Goal: Task Accomplishment & Management: Use online tool/utility

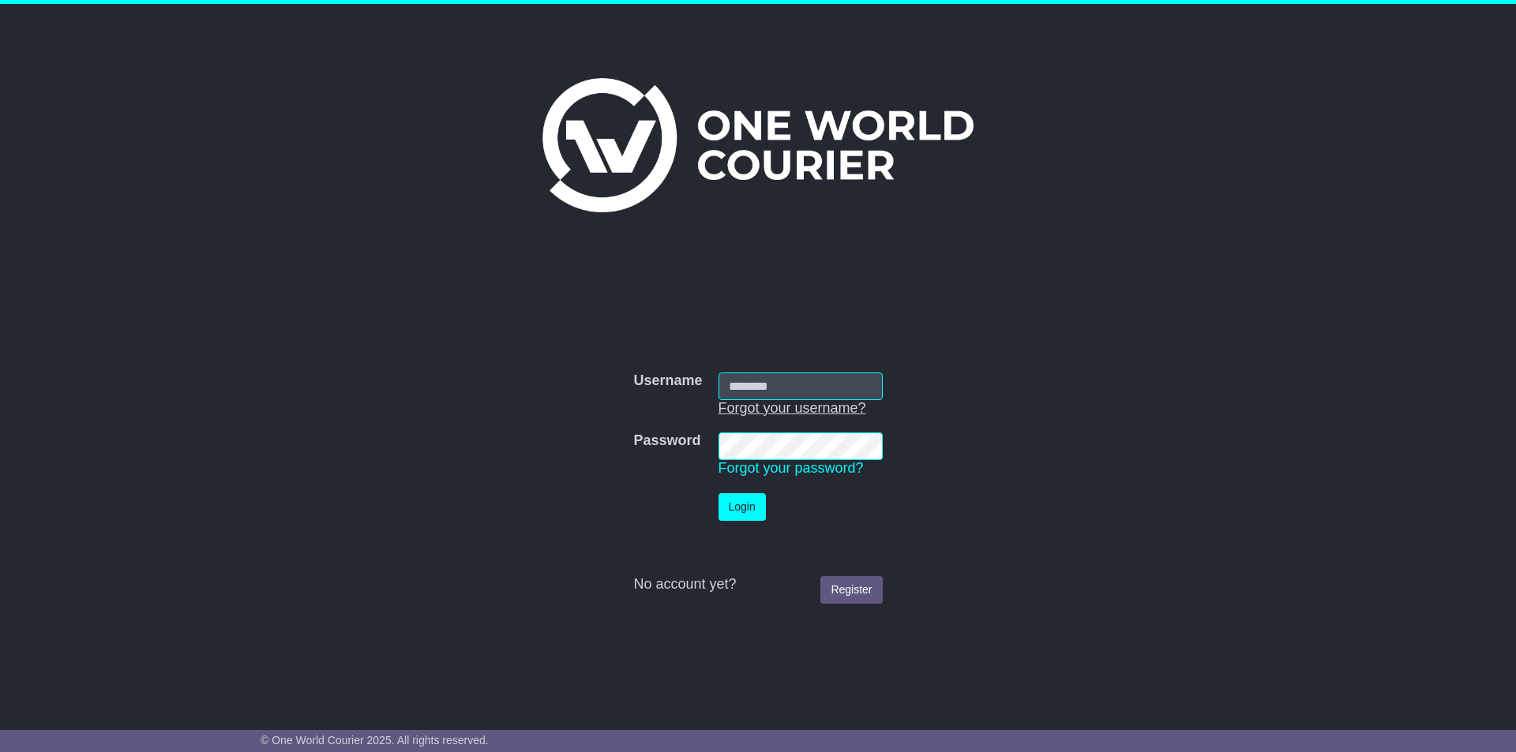
click at [769, 400] on link "Forgot your username?" at bounding box center [792, 408] width 148 height 16
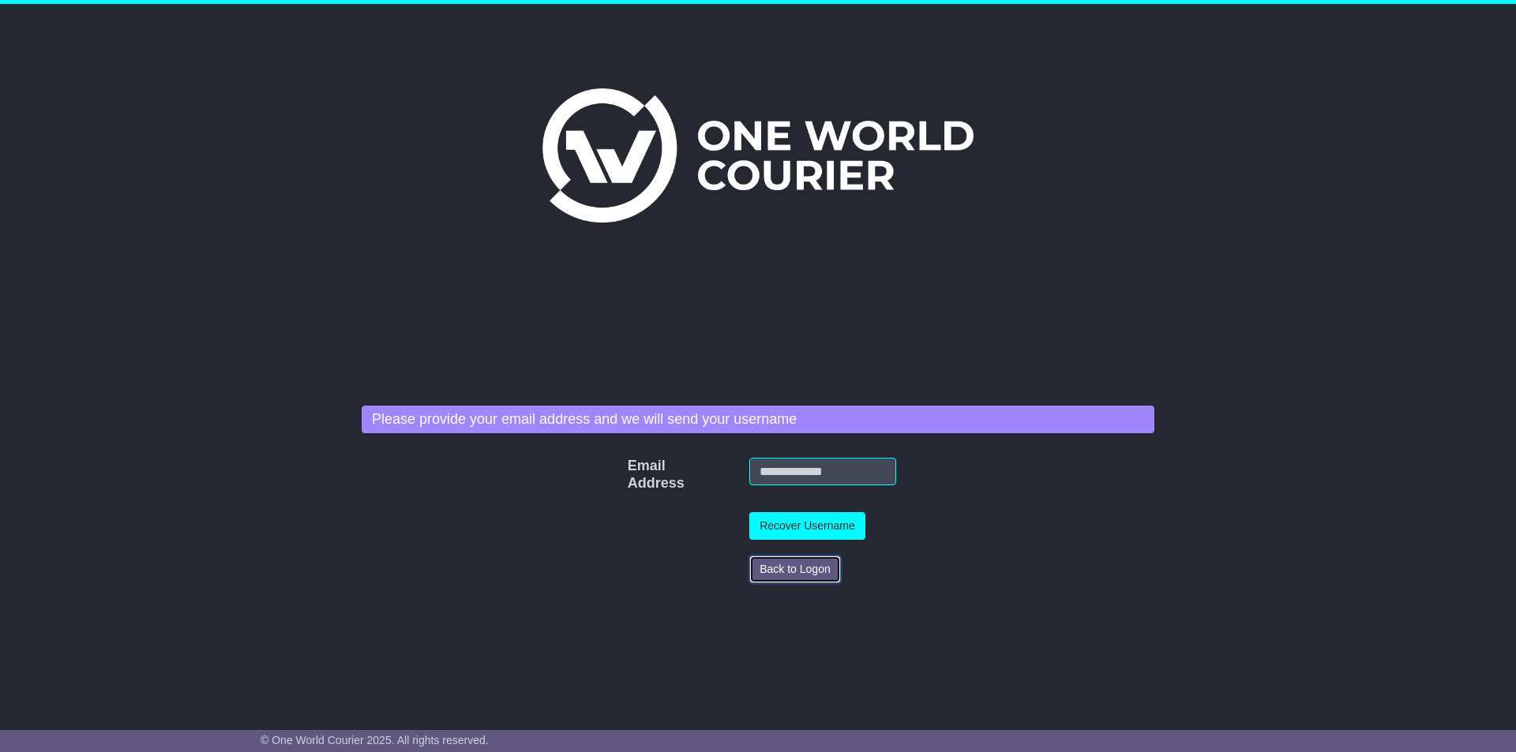
click at [784, 563] on button "Back to Logon" at bounding box center [795, 570] width 92 height 28
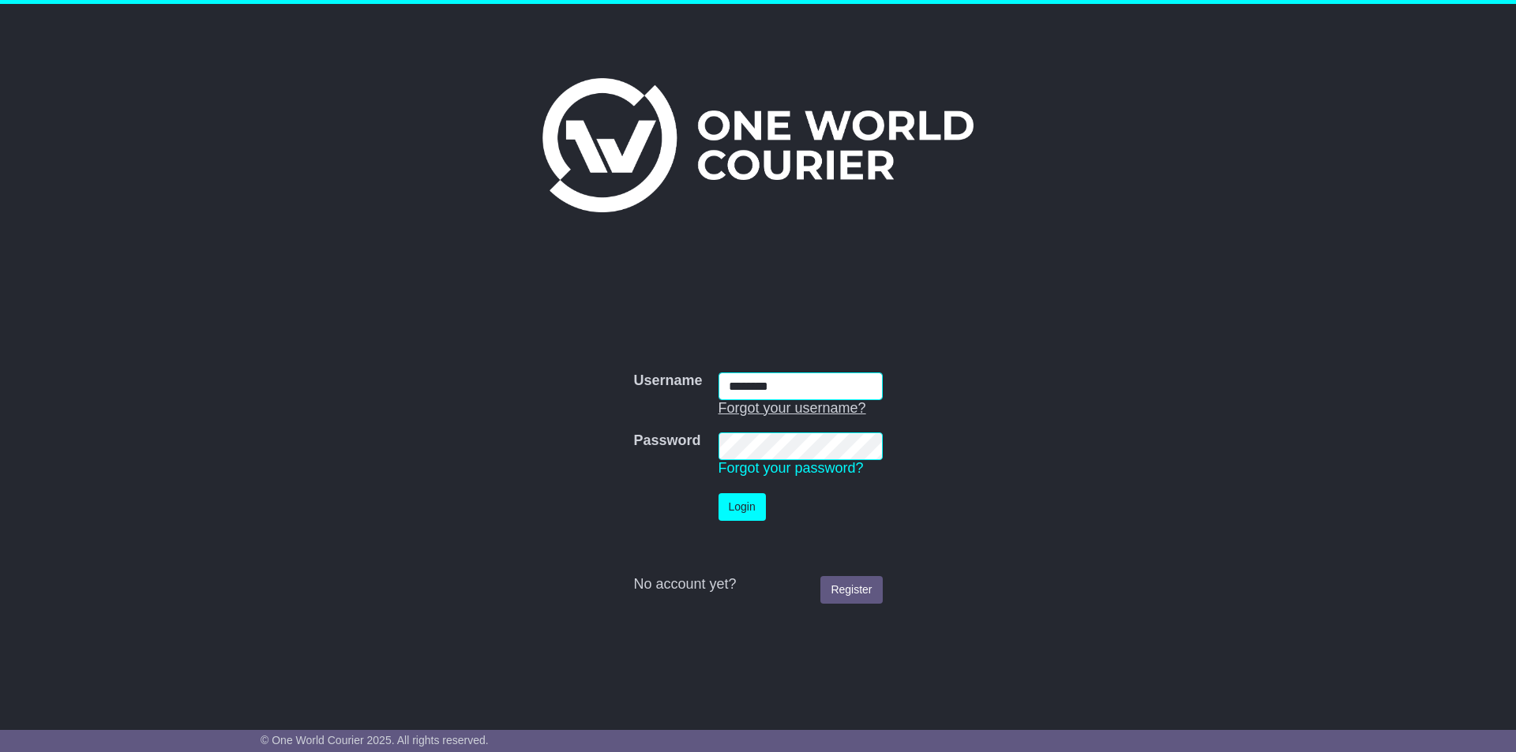
type input "**********"
click at [763, 487] on td "Login" at bounding box center [801, 507] width 180 height 43
click at [741, 504] on button "Login" at bounding box center [741, 507] width 47 height 28
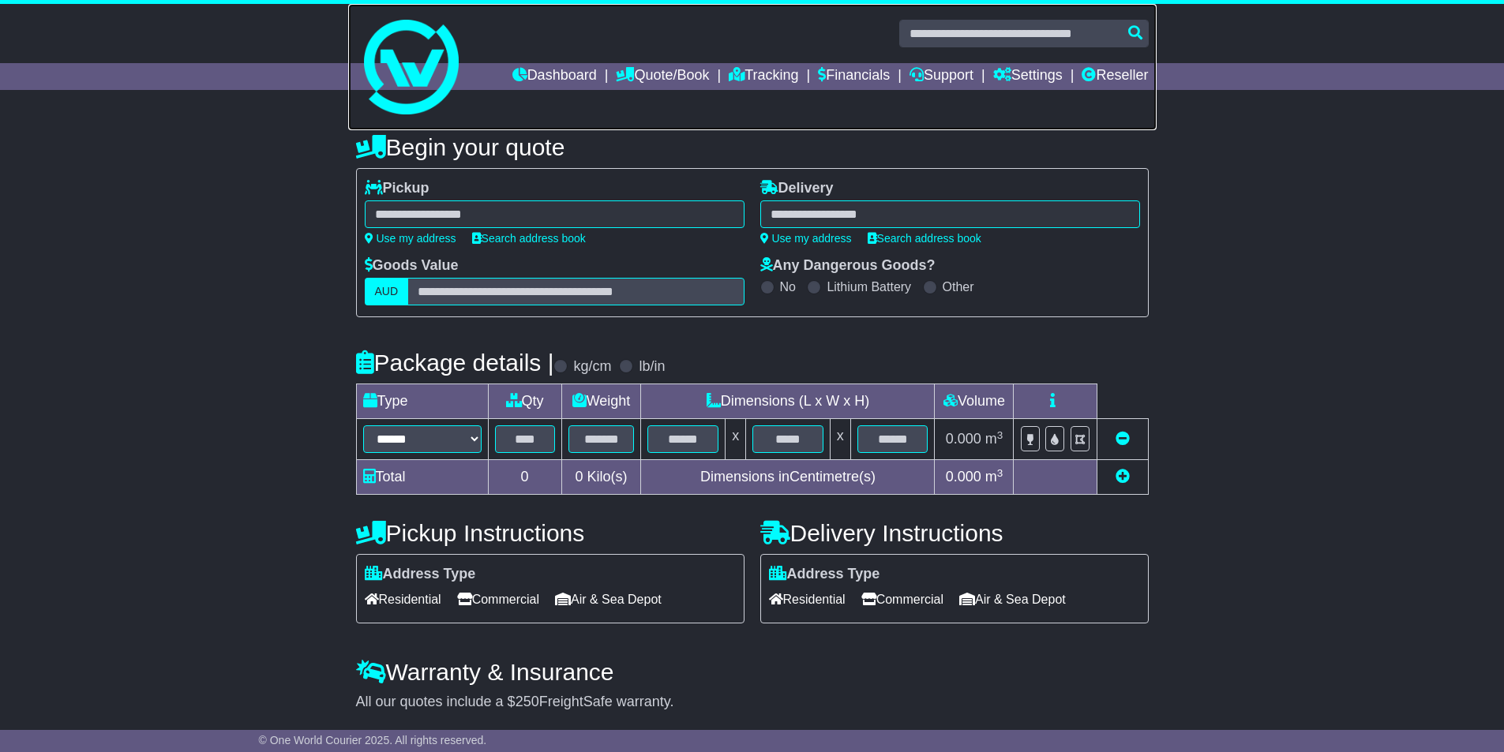
click at [1114, 58] on link at bounding box center [752, 67] width 808 height 126
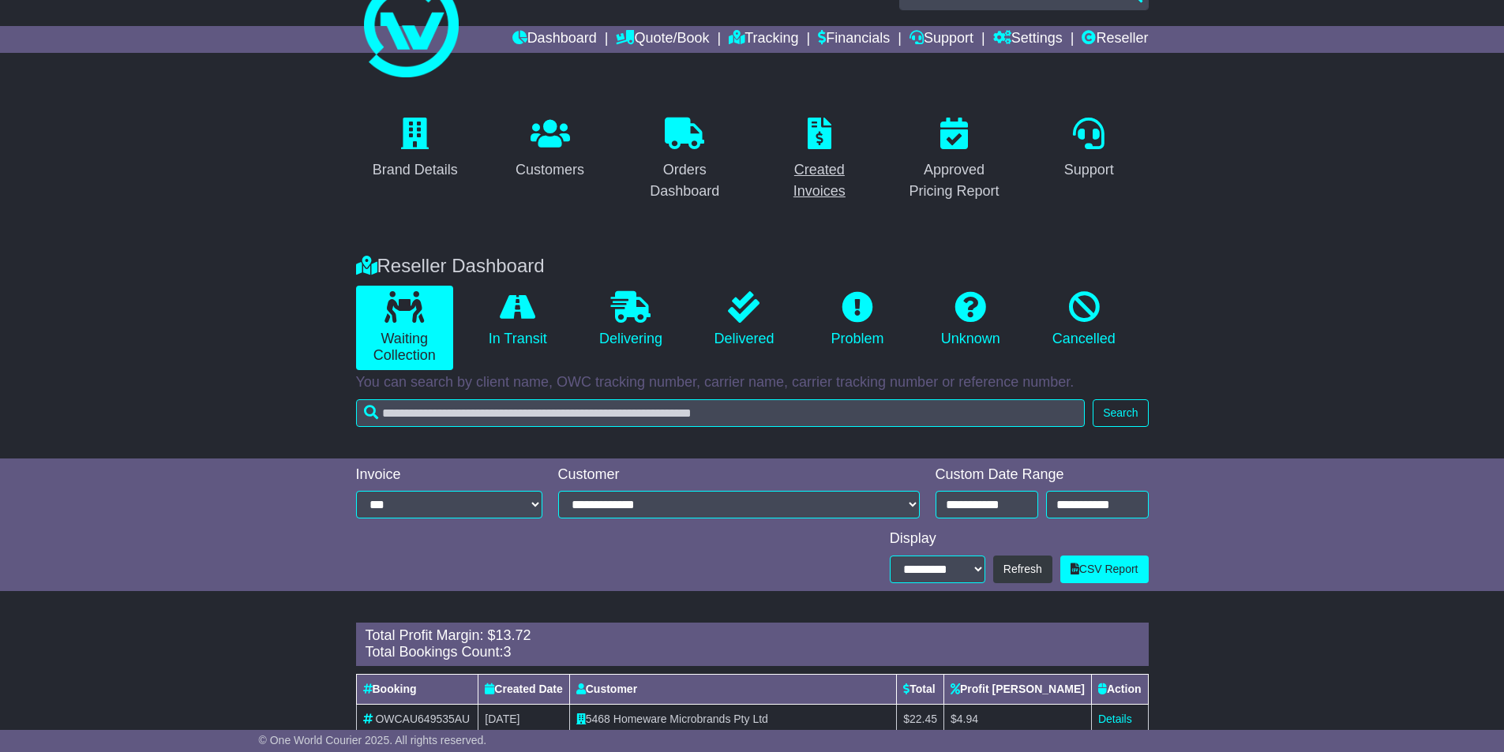
scroll to position [28, 0]
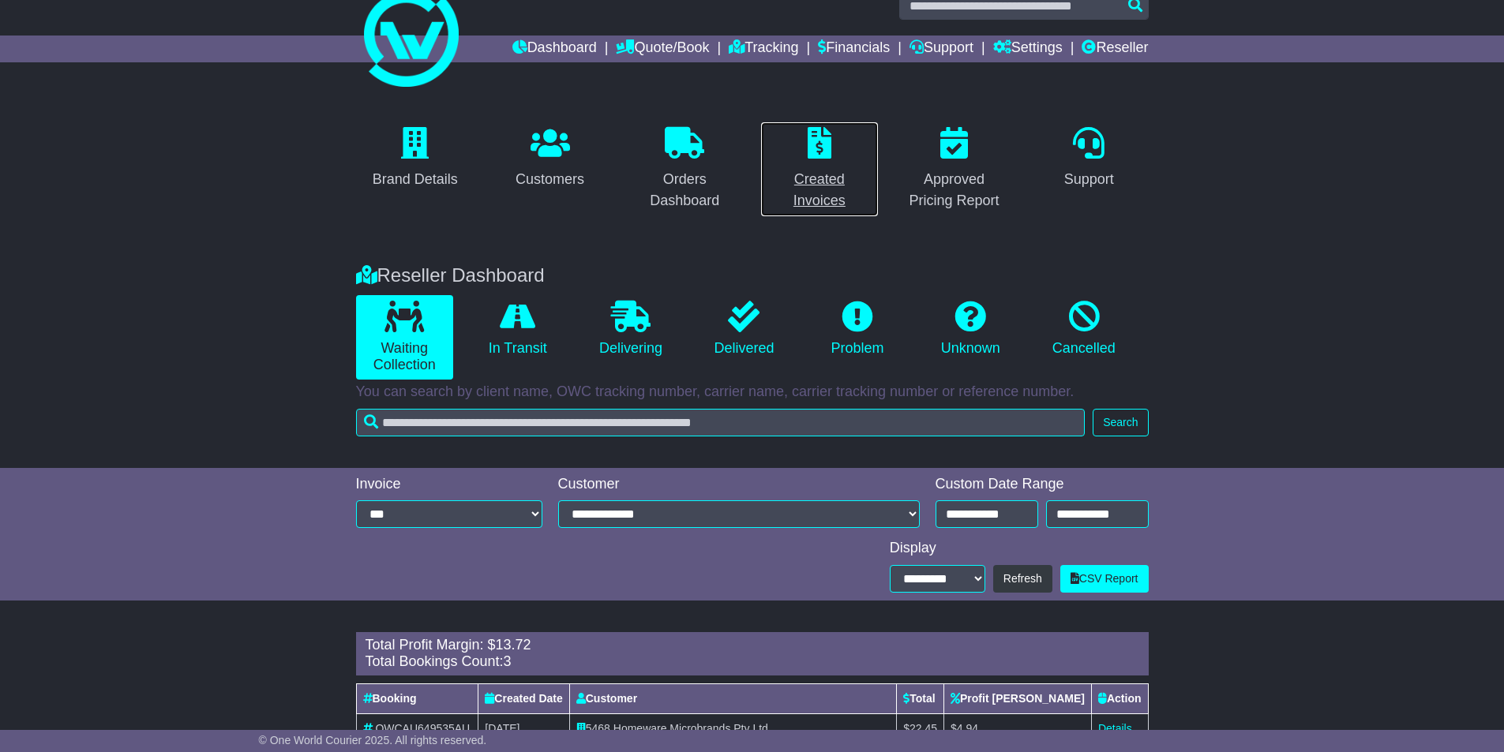
click at [829, 197] on div "Created Invoices" at bounding box center [820, 190] width 99 height 43
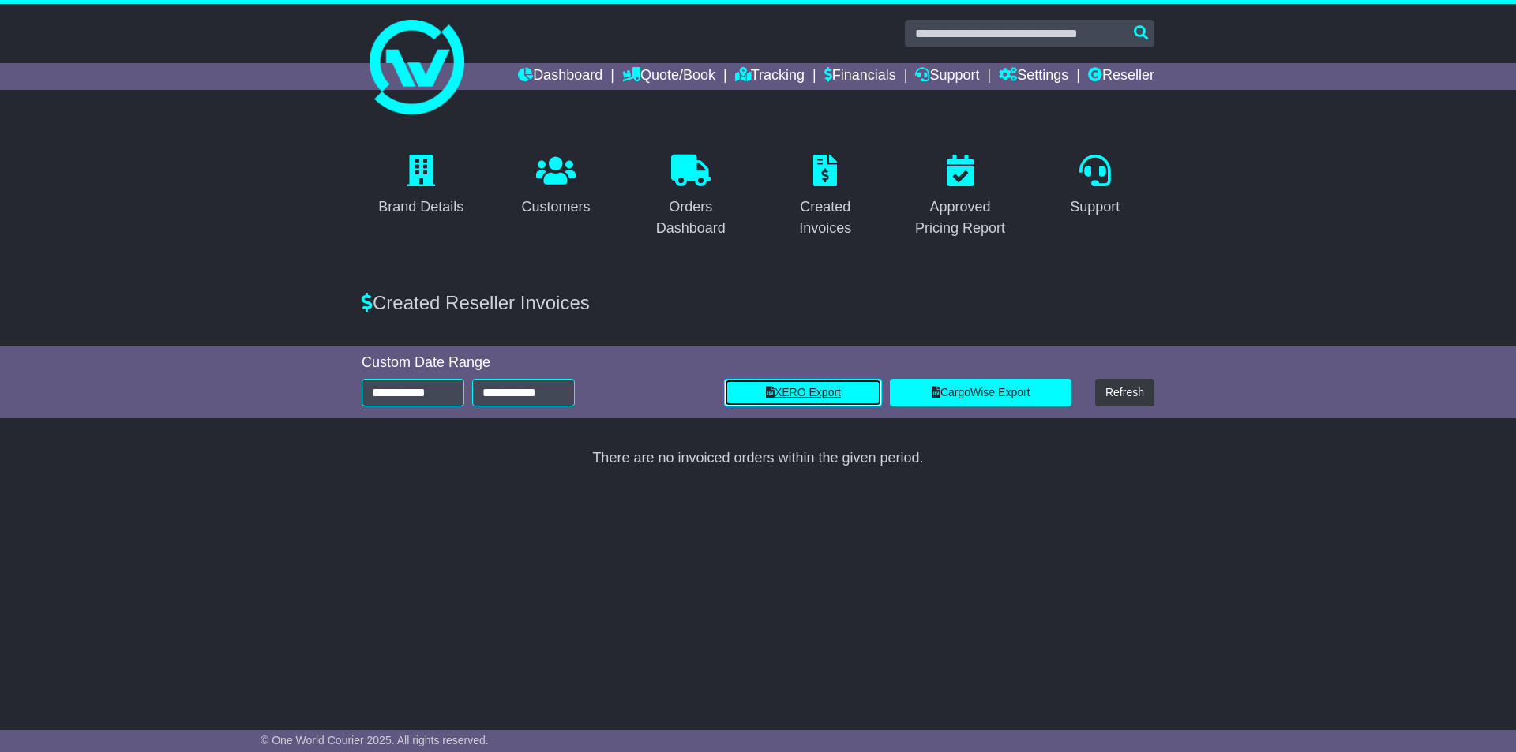
click at [834, 392] on link "XERO Export" at bounding box center [803, 393] width 158 height 28
click at [433, 392] on input "**********" at bounding box center [413, 393] width 103 height 28
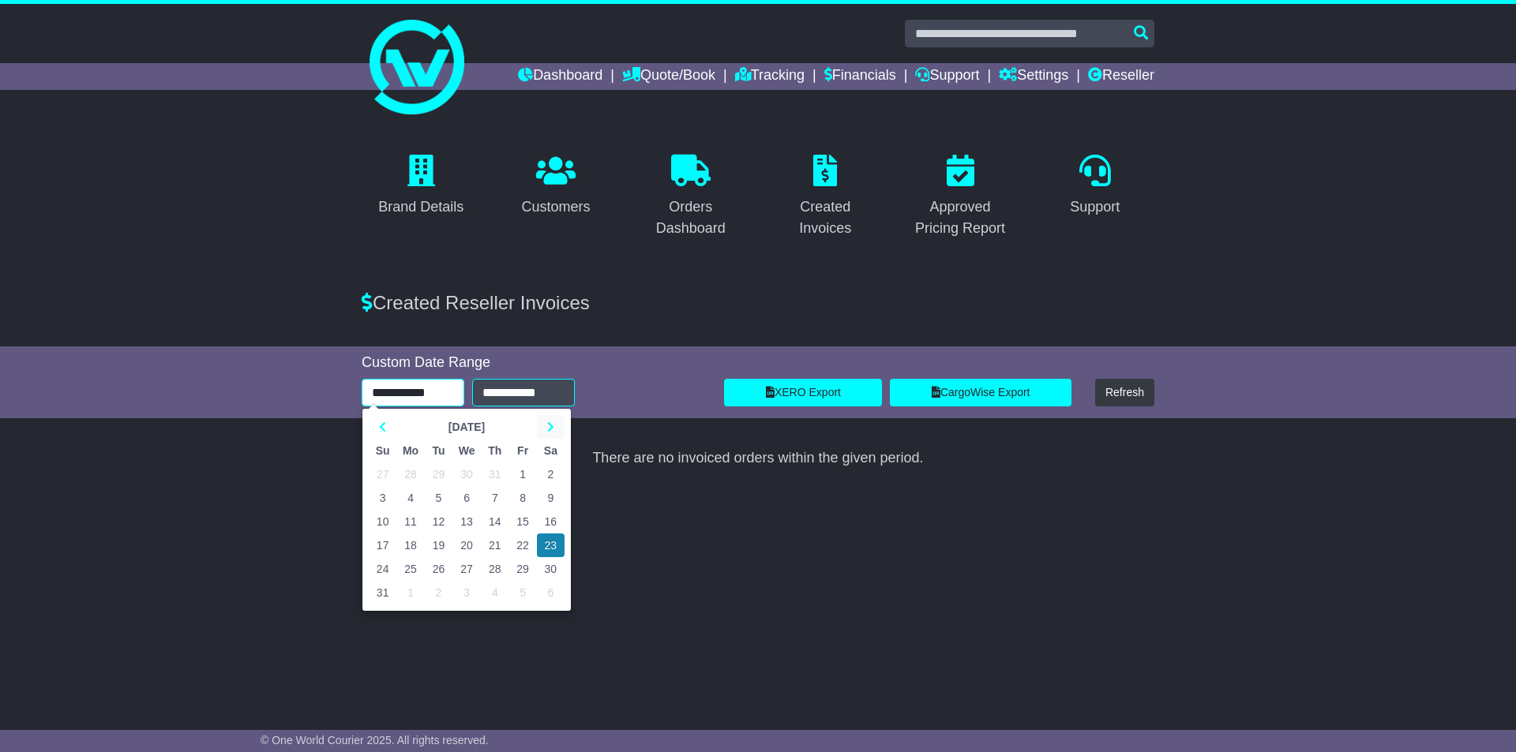
click at [544, 426] on th at bounding box center [551, 427] width 28 height 24
click at [497, 493] on td "11" at bounding box center [495, 498] width 28 height 24
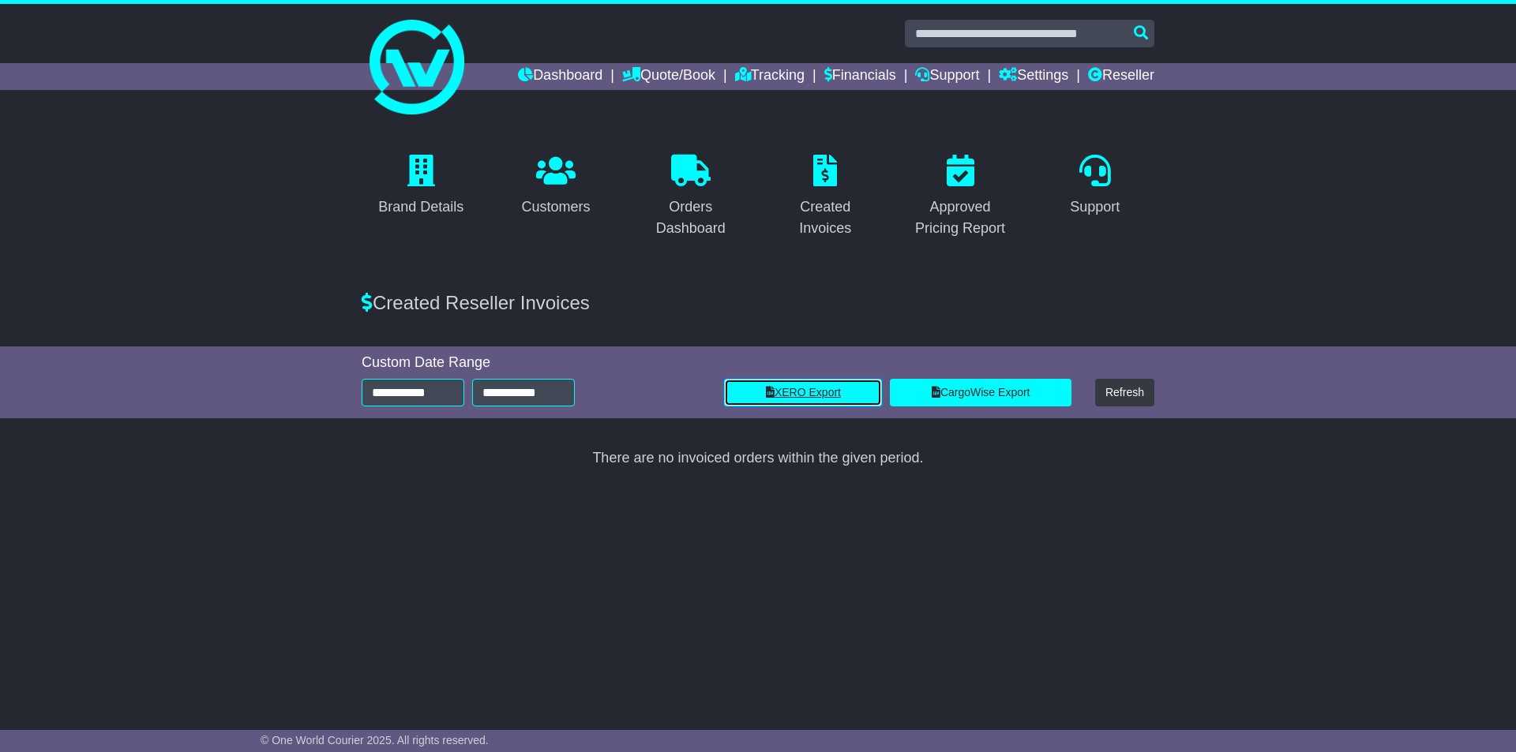
click at [850, 391] on link "XERO Export" at bounding box center [803, 393] width 158 height 28
click at [413, 386] on input "**********" at bounding box center [413, 393] width 103 height 28
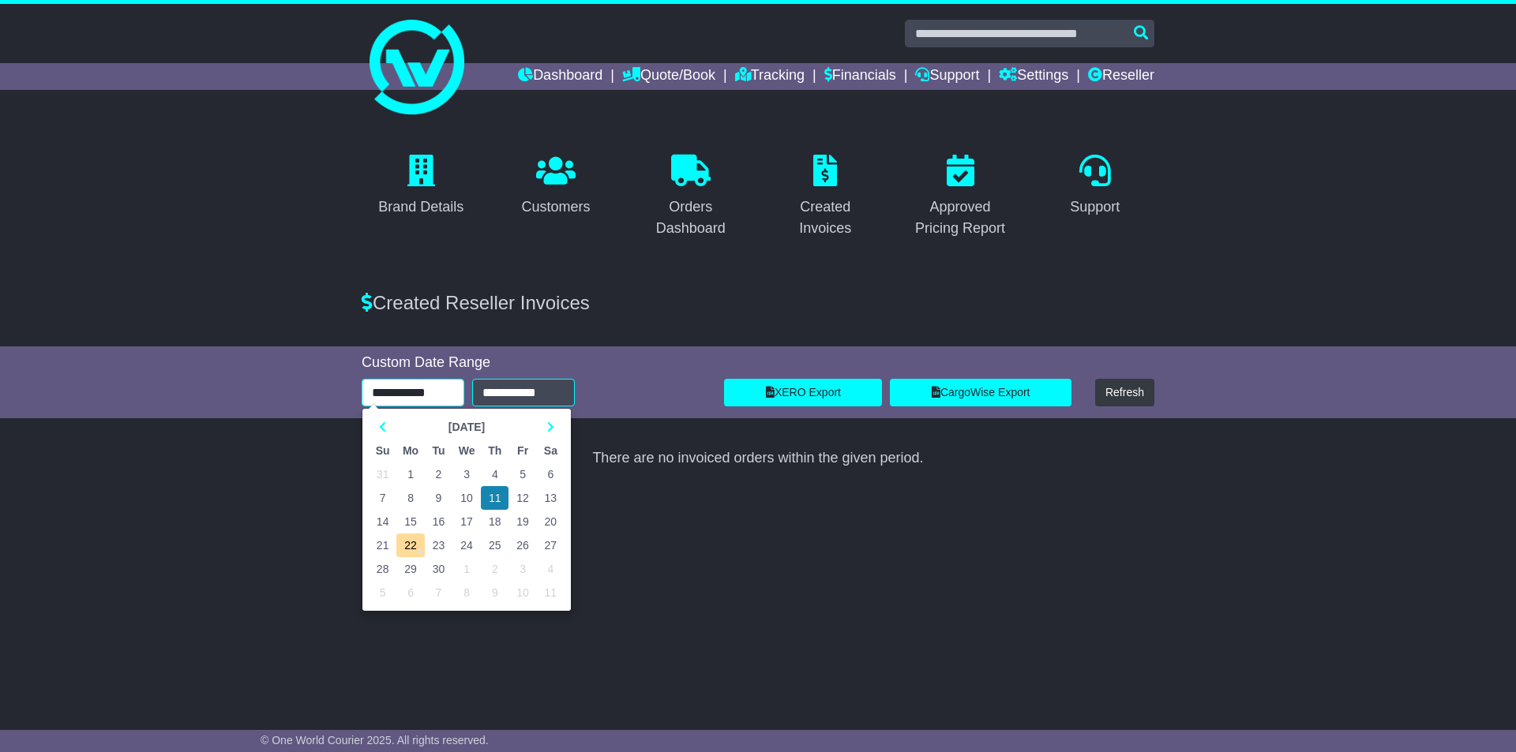
click at [521, 493] on td "12" at bounding box center [522, 498] width 28 height 24
type input "**********"
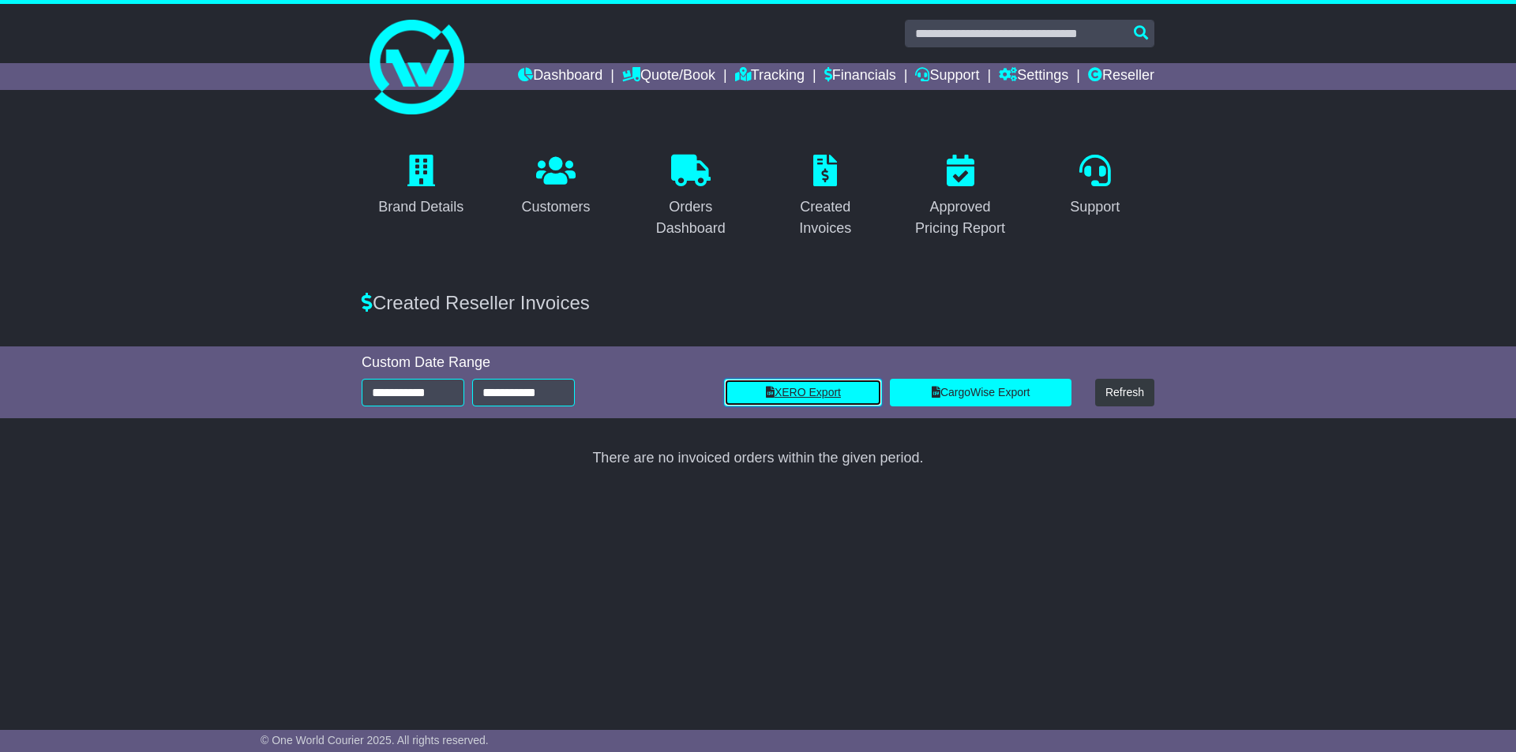
click at [795, 391] on link "XERO Export" at bounding box center [803, 393] width 158 height 28
click at [846, 68] on link "Financials" at bounding box center [860, 76] width 72 height 27
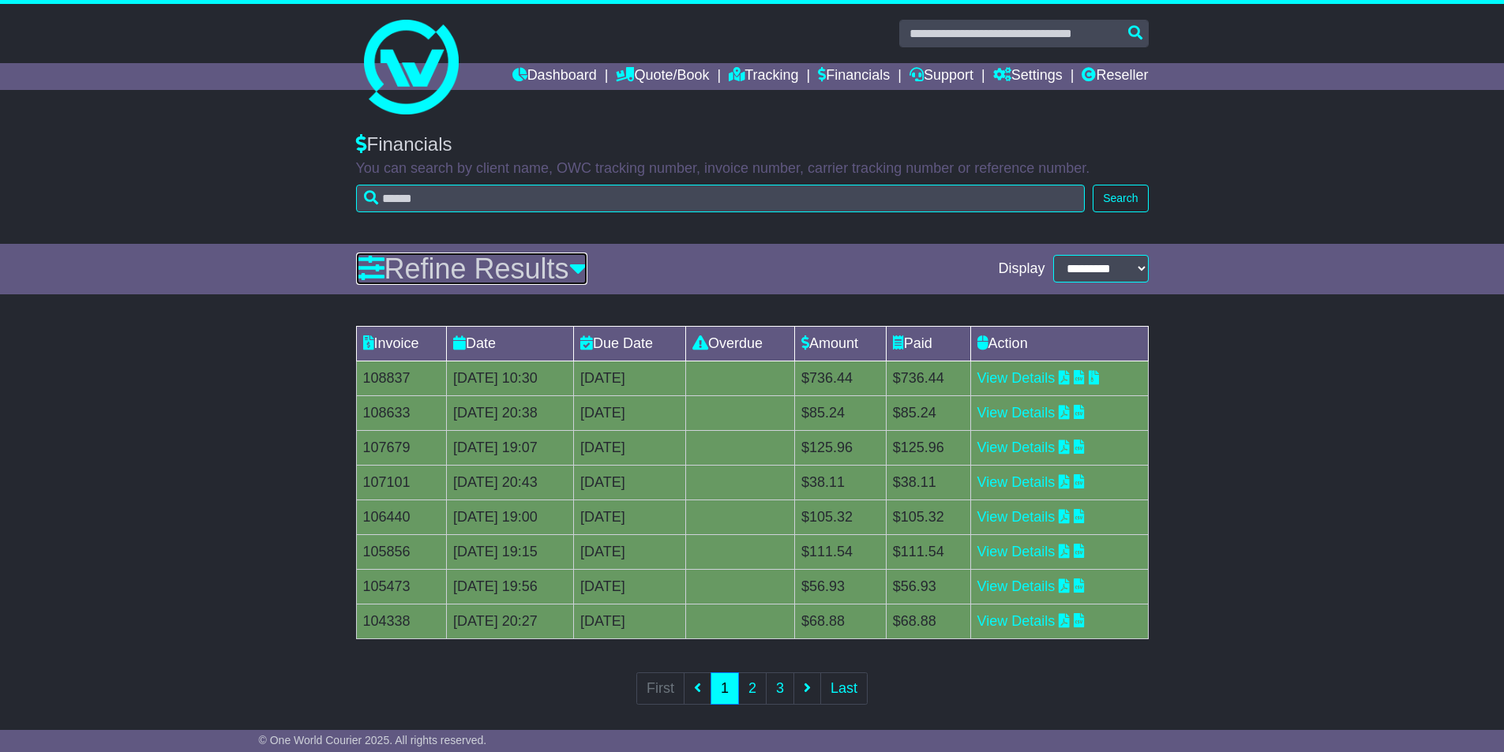
click at [366, 275] on icon at bounding box center [370, 268] width 28 height 28
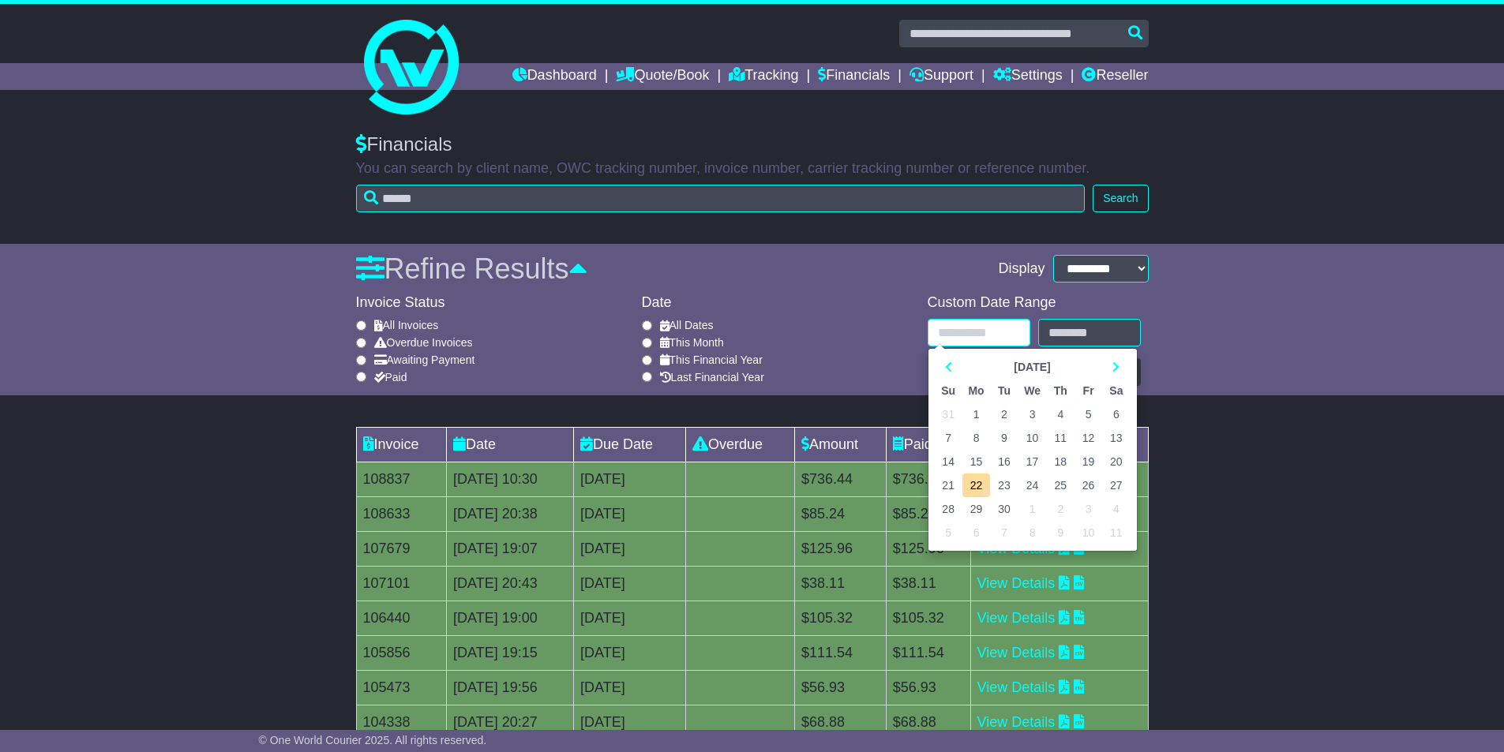
click at [985, 338] on input "text" at bounding box center [979, 333] width 103 height 28
click at [1087, 434] on td "12" at bounding box center [1089, 438] width 28 height 24
type input "**********"
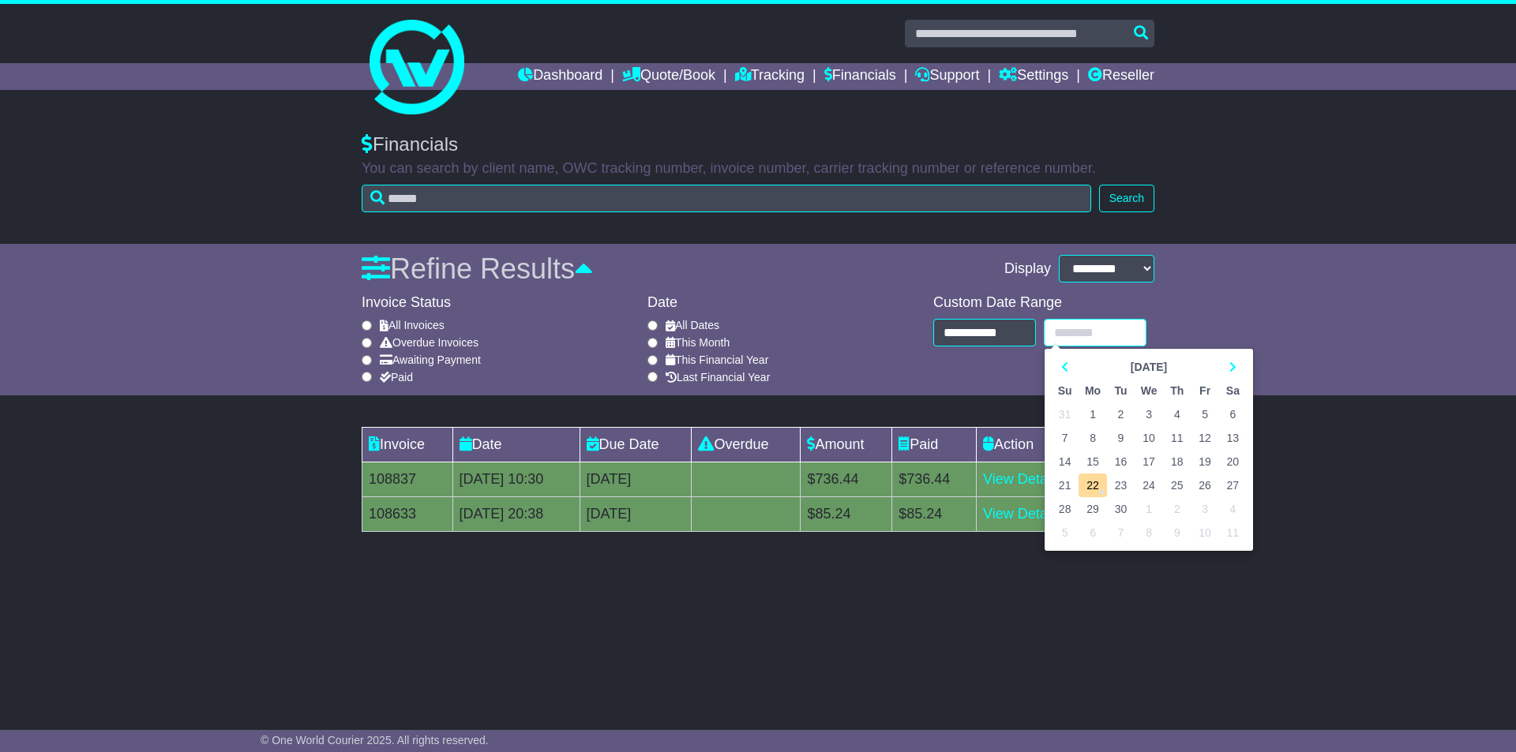
click at [1103, 338] on input "text" at bounding box center [1095, 333] width 103 height 28
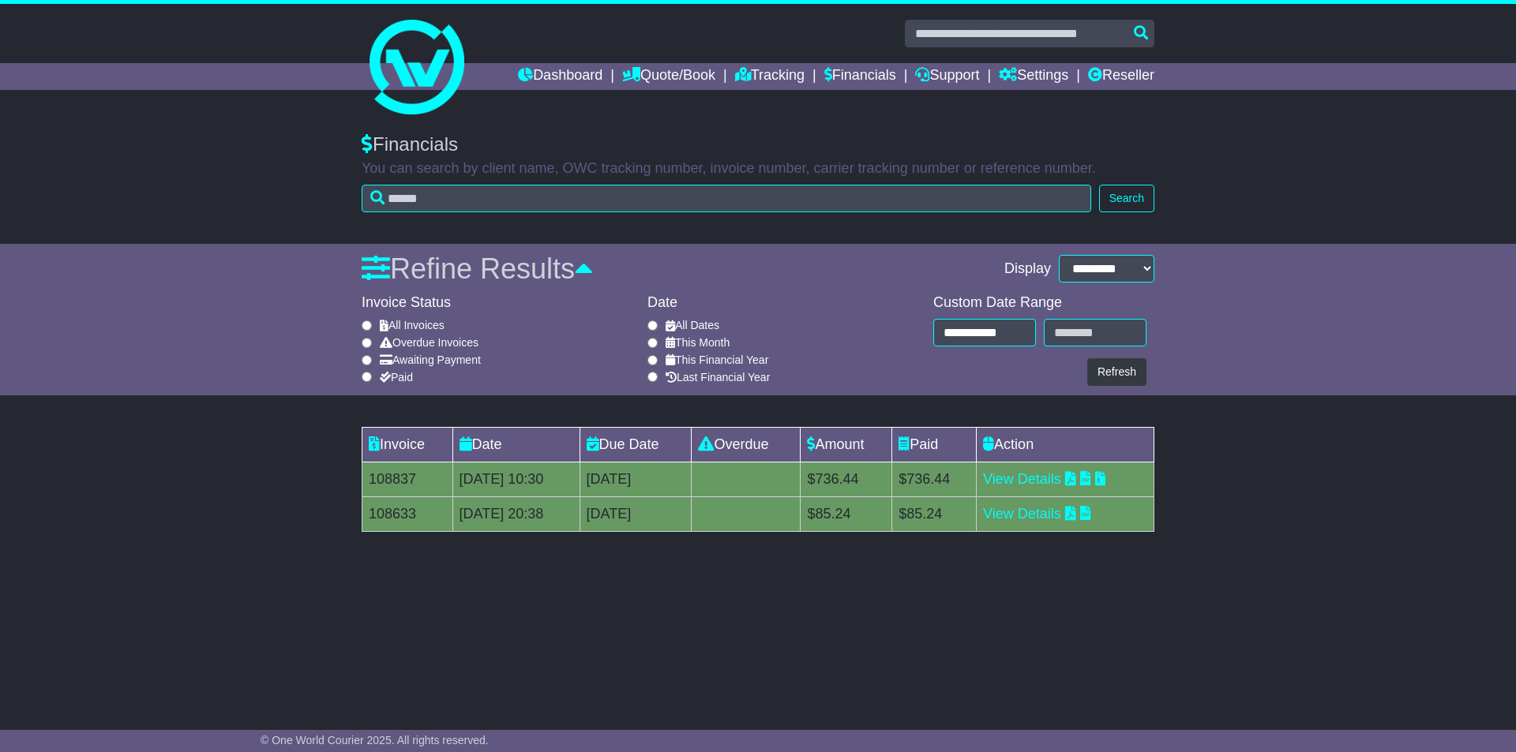
click at [1407, 437] on div "Invoice Date Due Date Overdue Amount Paid Action 108837 19 Sep 2025 10:30 19th …" at bounding box center [758, 487] width 1516 height 137
click at [1091, 477] on icon at bounding box center [1085, 478] width 11 height 14
click at [1091, 516] on icon at bounding box center [1085, 513] width 11 height 14
click at [1121, 73] on link "Reseller" at bounding box center [1121, 76] width 66 height 27
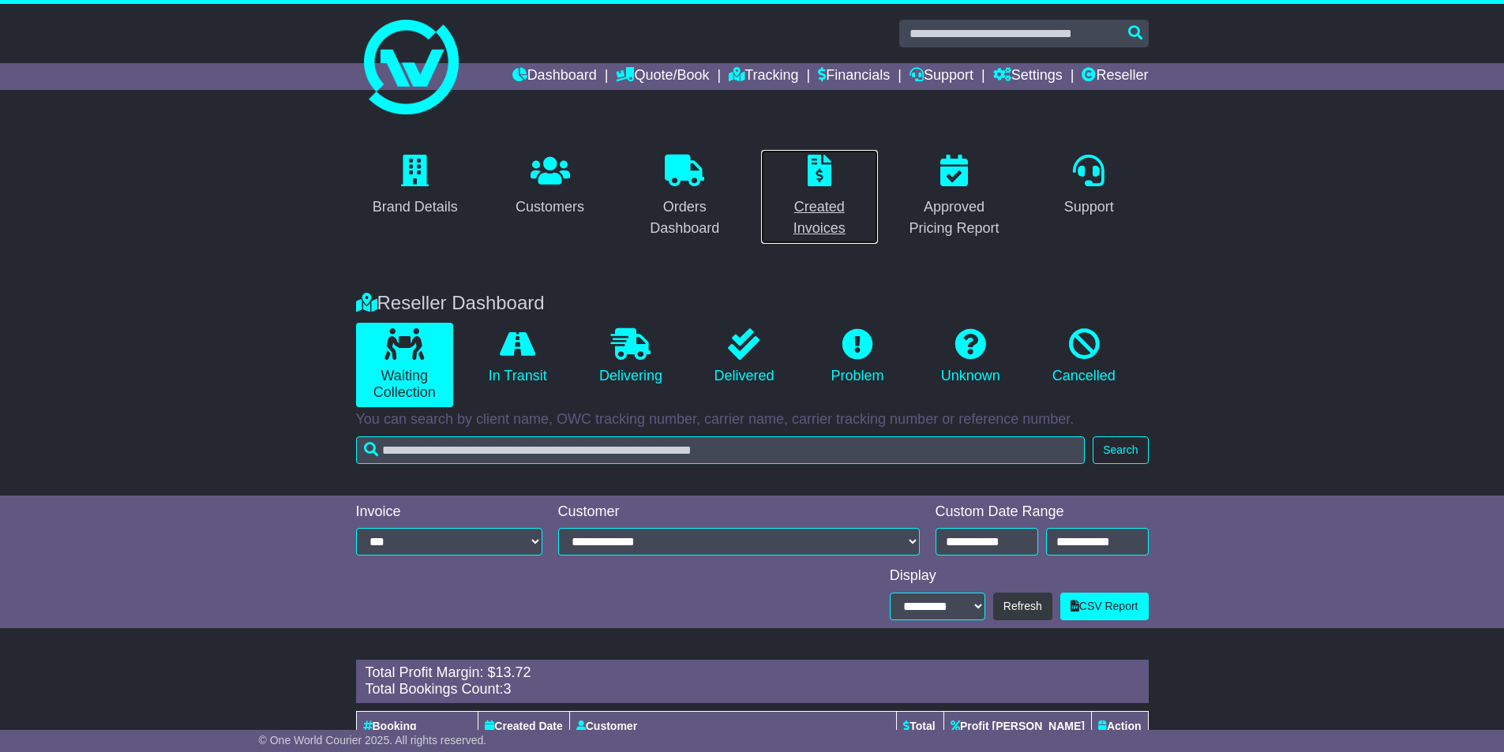
click at [820, 165] on icon at bounding box center [820, 171] width 24 height 32
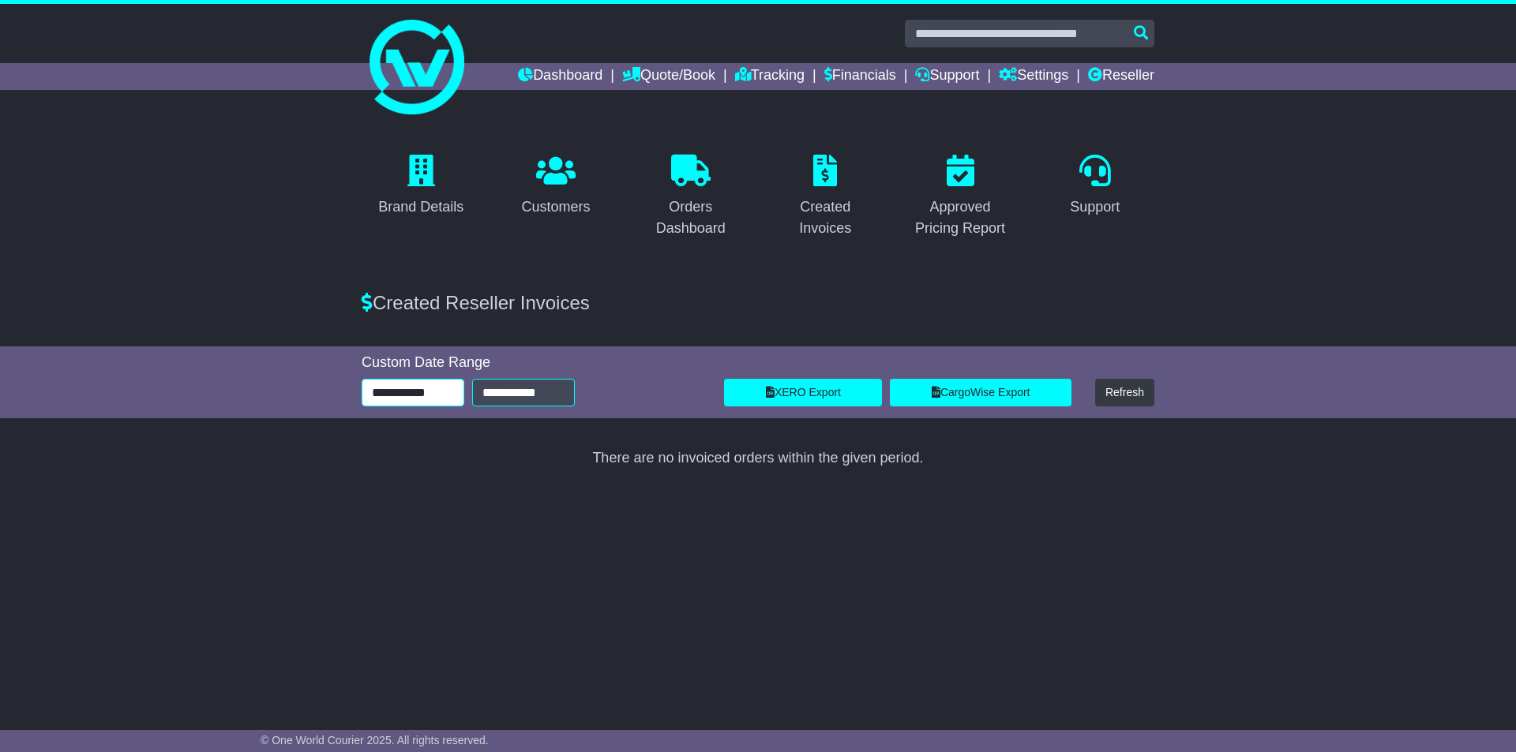
click at [423, 392] on input "**********" at bounding box center [413, 393] width 103 height 28
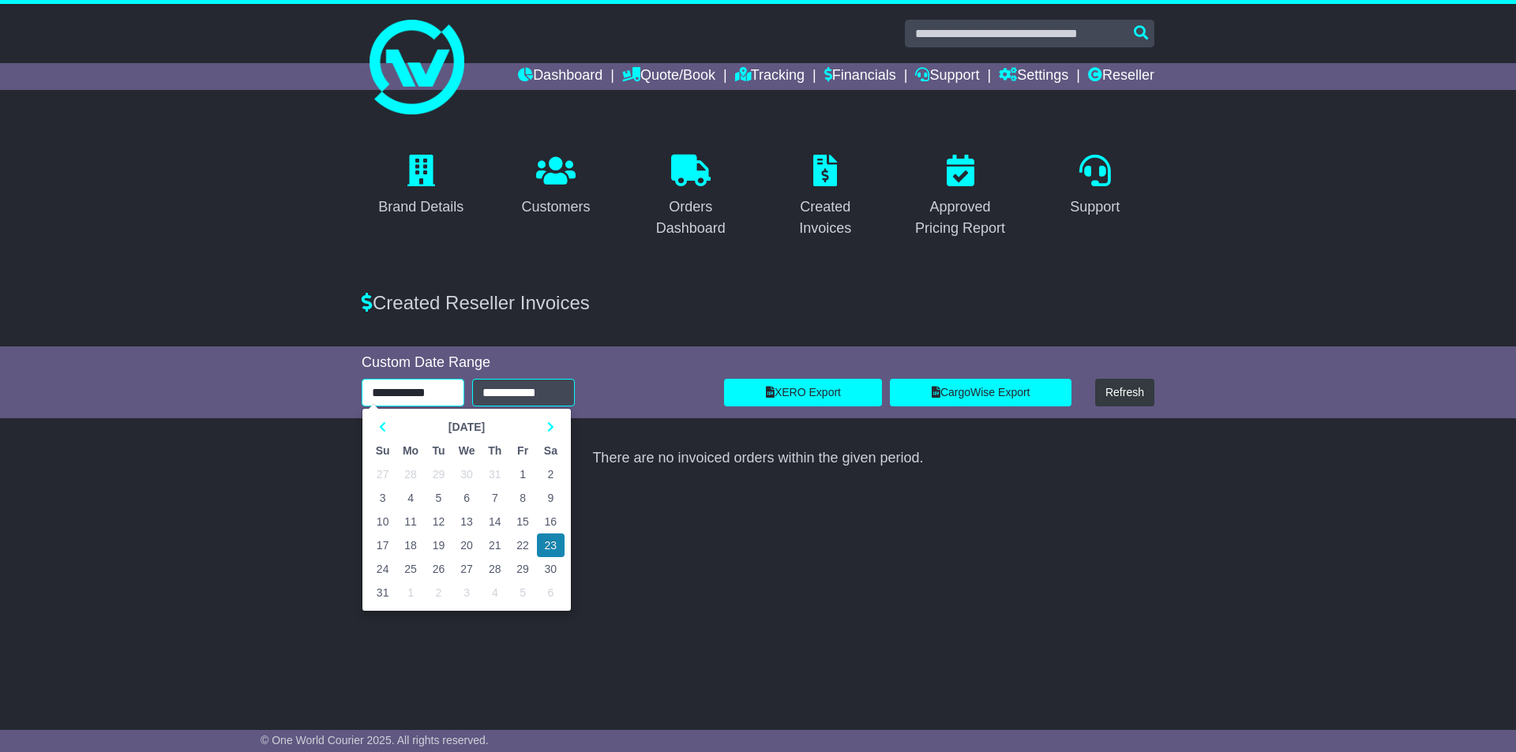
click at [441, 522] on td "12" at bounding box center [439, 522] width 28 height 24
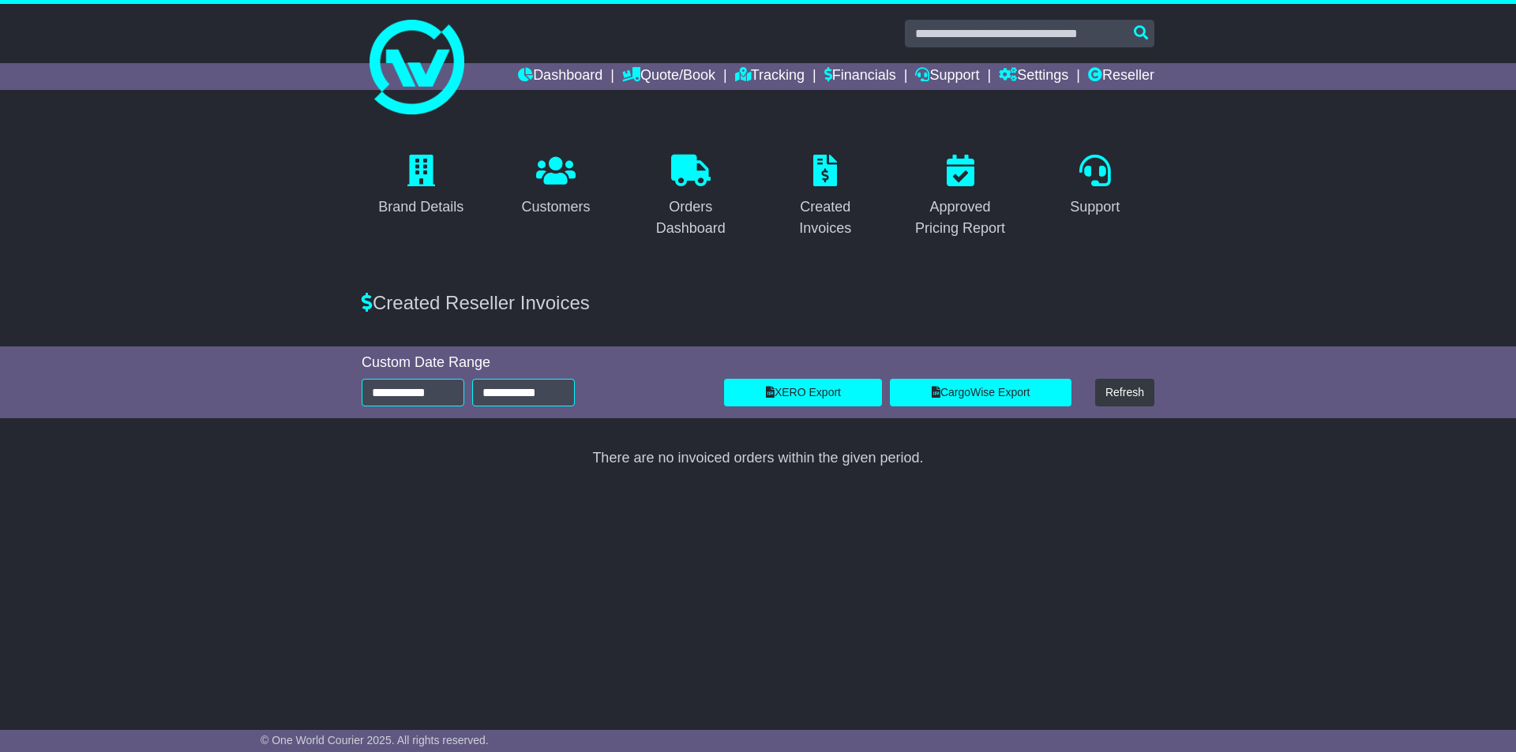
click at [635, 505] on div "Brand Details Customers Orders Dashboard Created Invoices Approved Pricing Repo…" at bounding box center [758, 411] width 1516 height 587
click at [831, 388] on link "XERO Export" at bounding box center [803, 393] width 158 height 28
drag, startPoint x: 500, startPoint y: 438, endPoint x: 443, endPoint y: 424, distance: 58.6
click at [499, 438] on div "Brand Details Customers Orders Dashboard Created Invoices Approved Pricing Repo…" at bounding box center [758, 411] width 1516 height 587
click at [423, 400] on input "**********" at bounding box center [413, 393] width 103 height 28
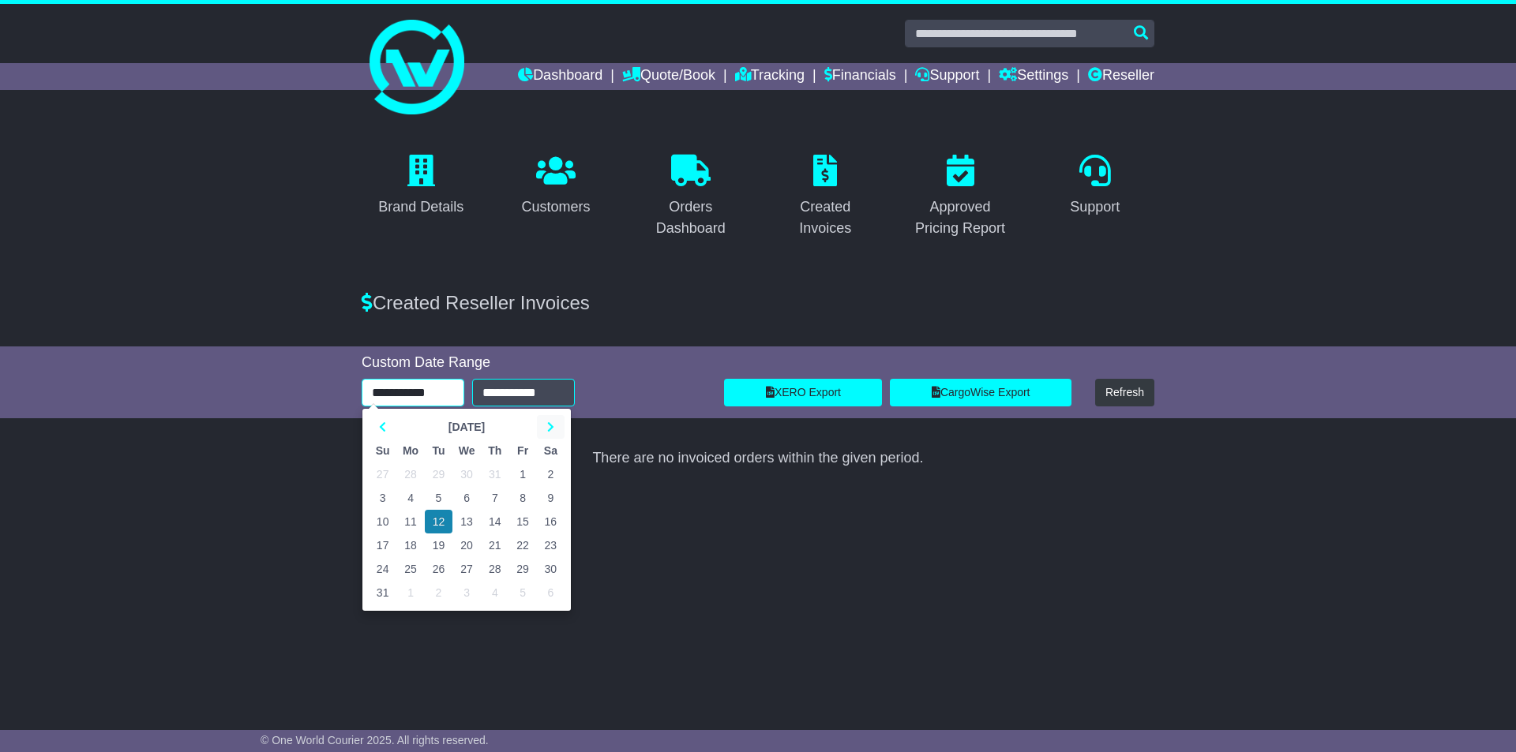
click at [556, 418] on th at bounding box center [551, 427] width 28 height 24
click at [523, 493] on td "12" at bounding box center [522, 498] width 28 height 24
type input "**********"
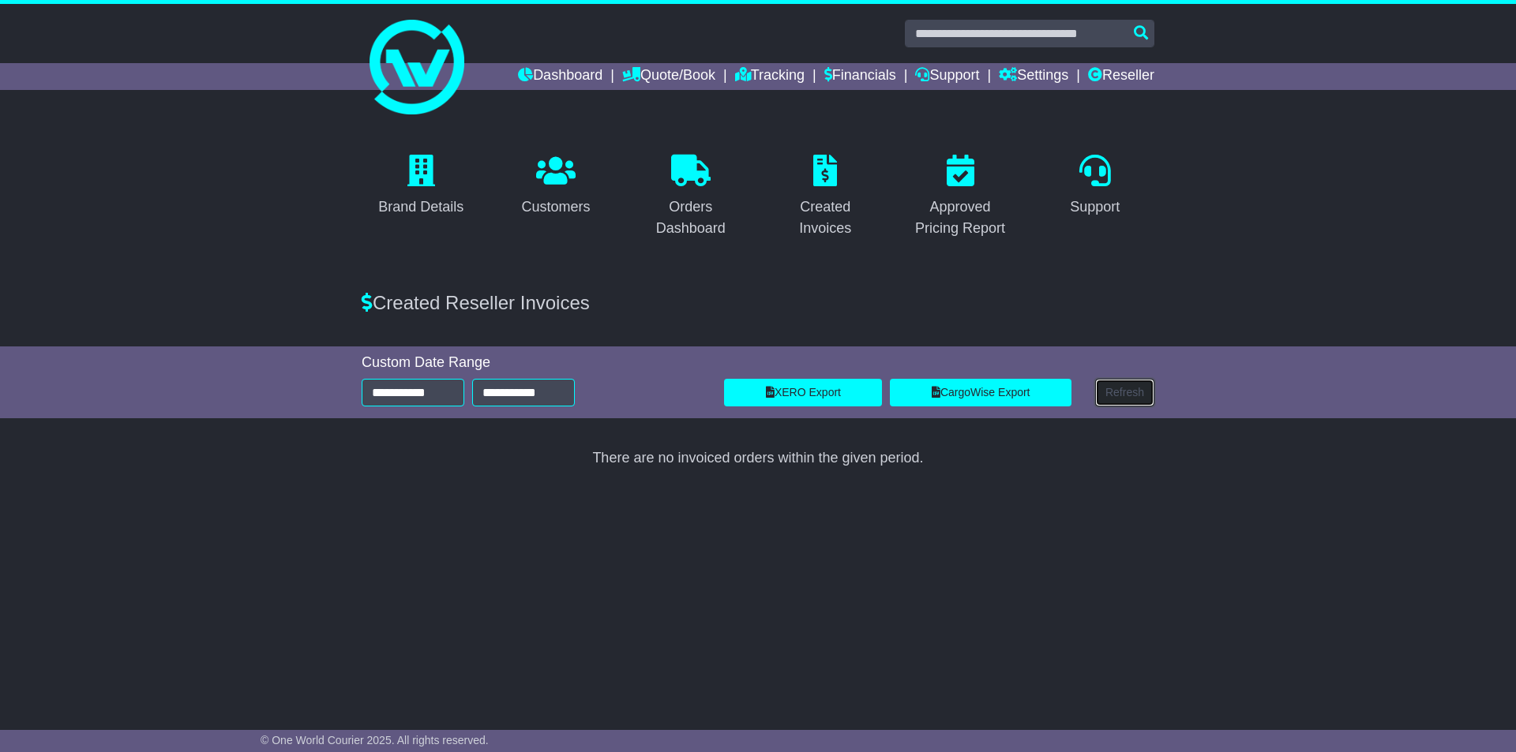
click at [1135, 392] on button "Refresh" at bounding box center [1124, 393] width 59 height 28
click at [813, 390] on link "XERO Export" at bounding box center [803, 393] width 158 height 28
click at [806, 381] on link "XERO Export" at bounding box center [803, 393] width 158 height 28
click at [843, 77] on link "Financials" at bounding box center [860, 76] width 72 height 27
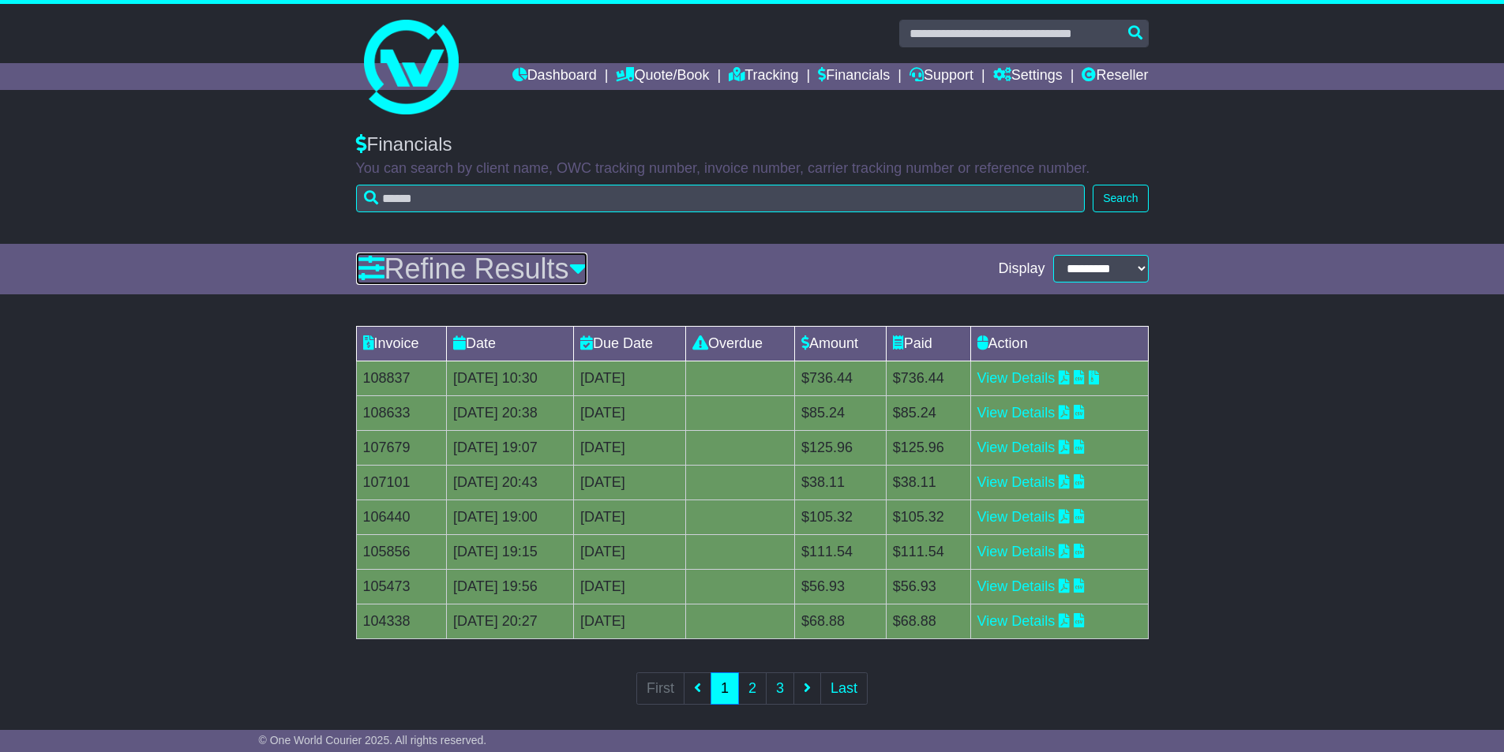
click at [367, 261] on icon at bounding box center [370, 268] width 28 height 28
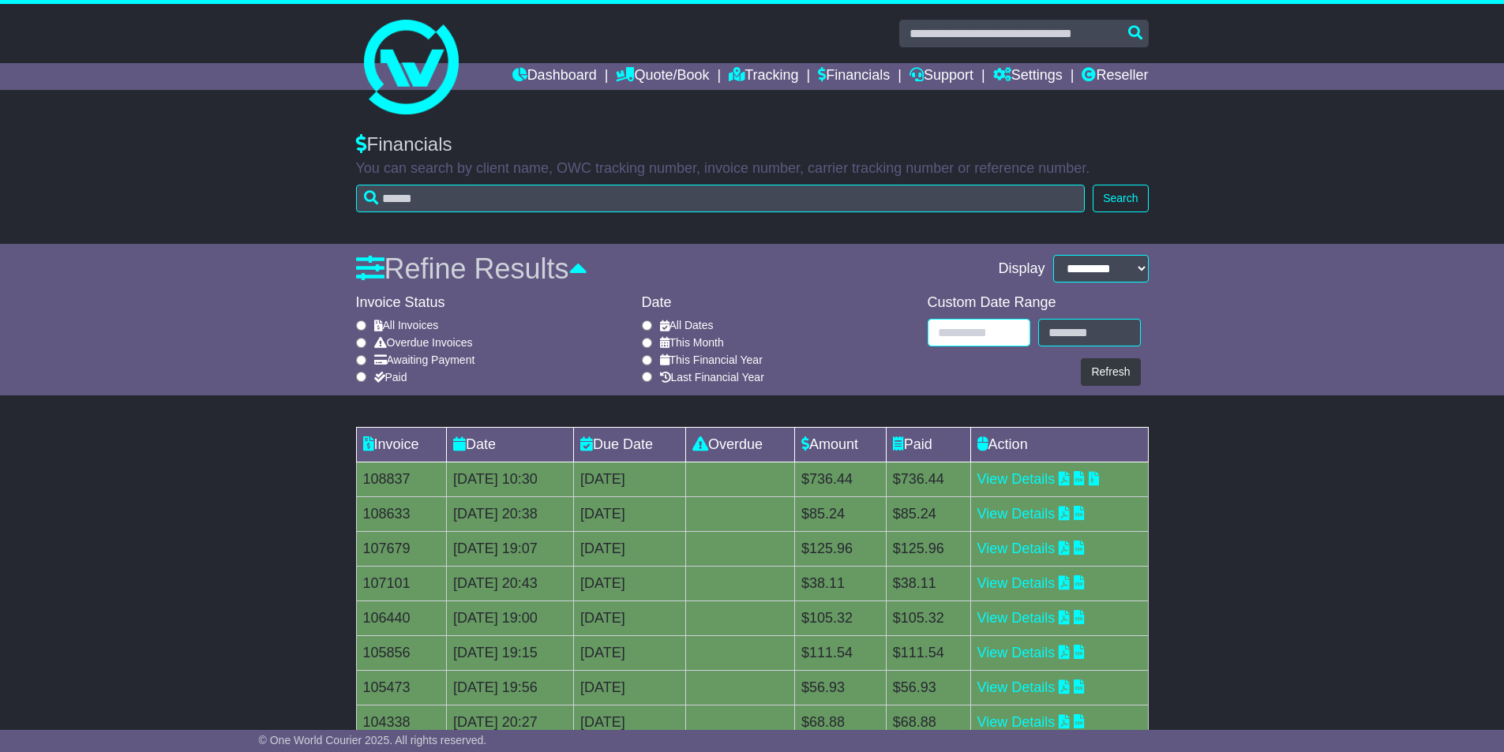
click at [960, 343] on input "text" at bounding box center [979, 333] width 103 height 28
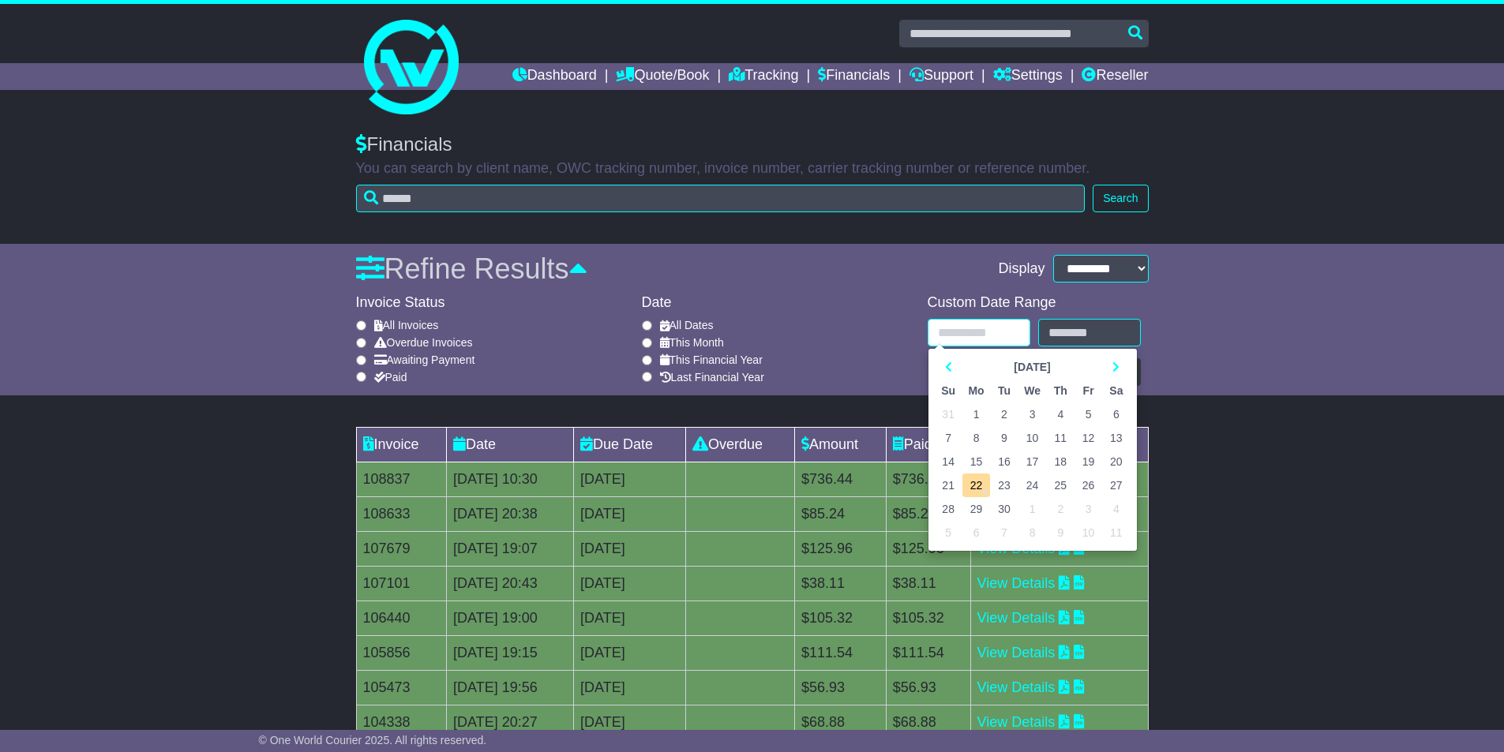
click at [1088, 437] on td "12" at bounding box center [1089, 438] width 28 height 24
type input "**********"
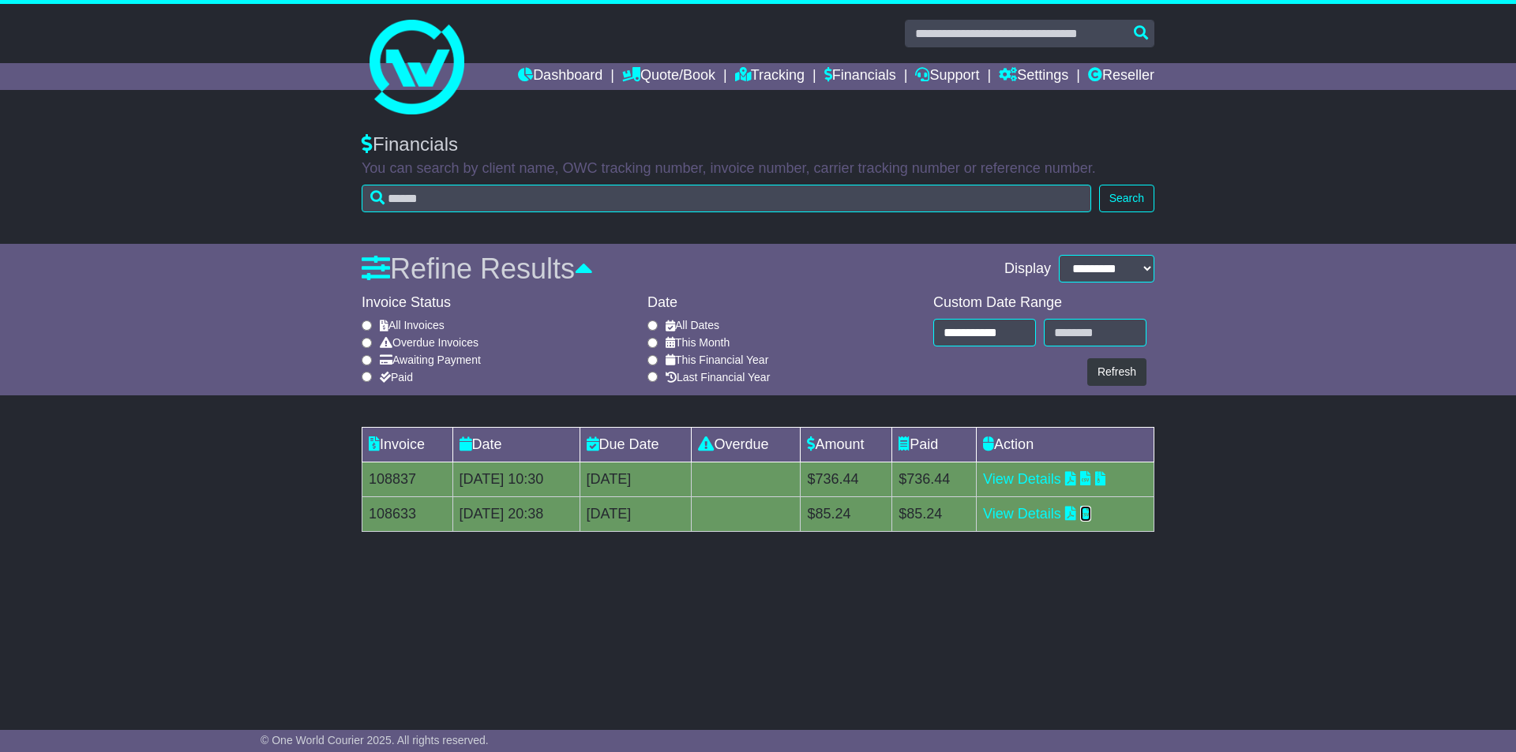
click at [1091, 512] on icon at bounding box center [1085, 513] width 11 height 14
click at [1131, 80] on link "Reseller" at bounding box center [1121, 76] width 66 height 27
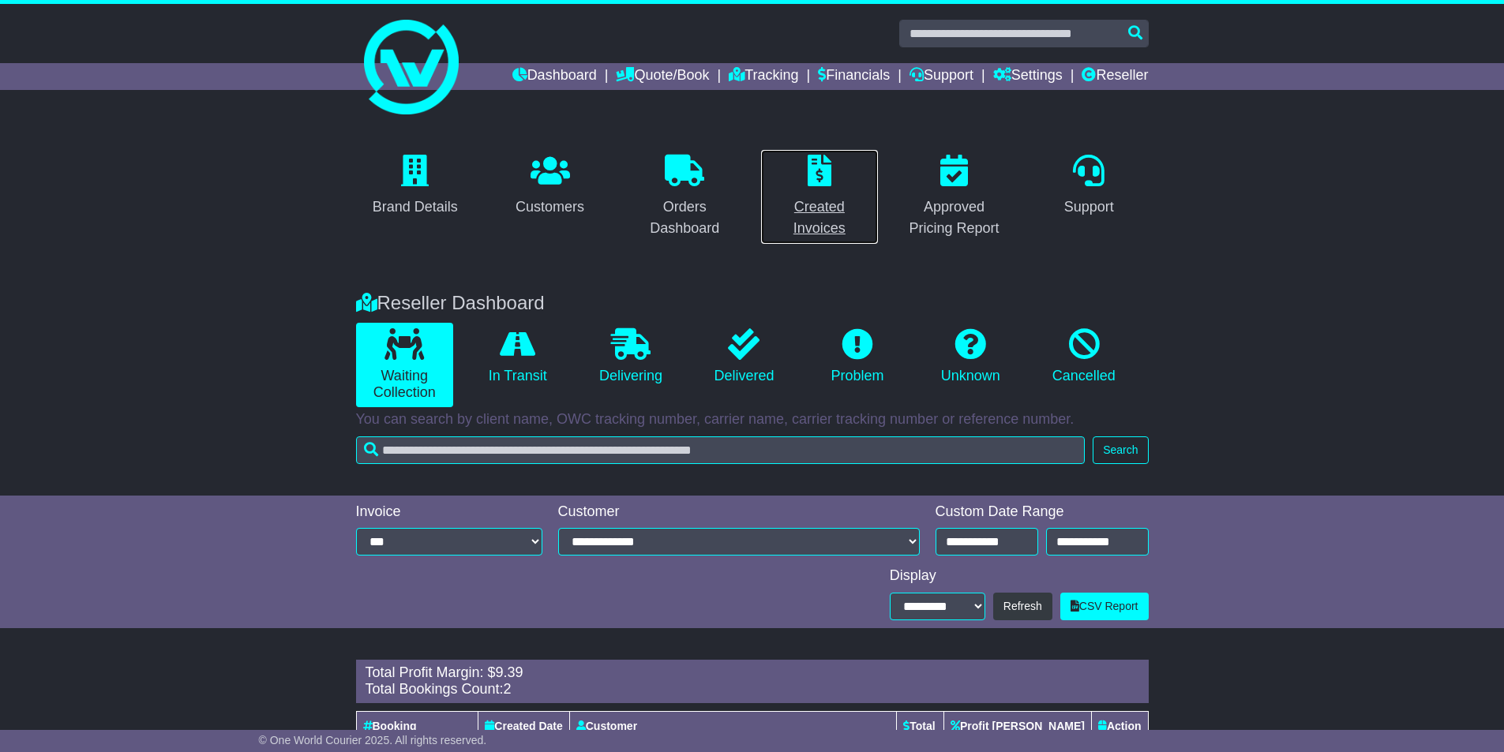
click at [808, 185] on icon at bounding box center [820, 171] width 24 height 32
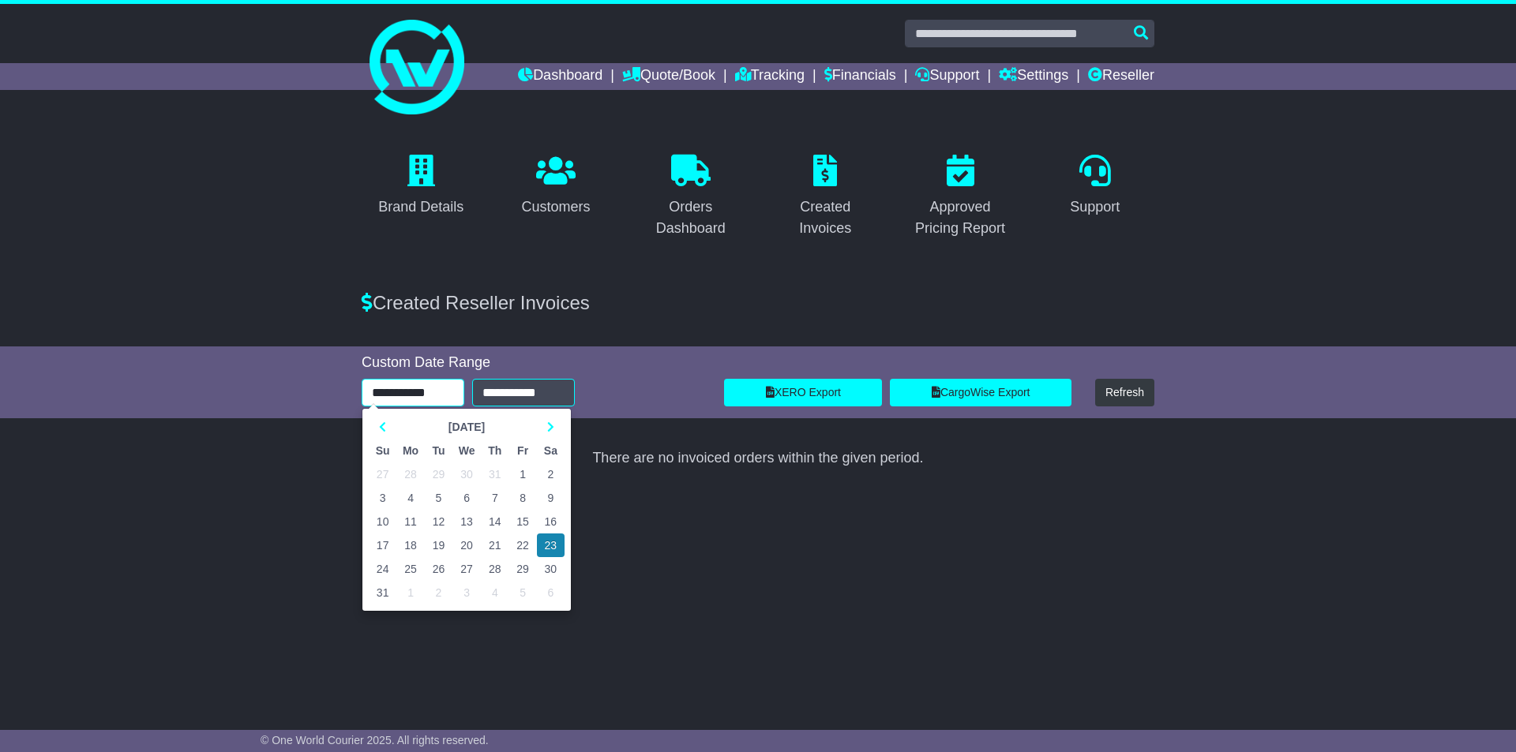
click at [418, 396] on input "**********" at bounding box center [413, 393] width 103 height 28
click at [542, 422] on th at bounding box center [551, 427] width 28 height 24
click at [521, 493] on td "12" at bounding box center [522, 498] width 28 height 24
type input "**********"
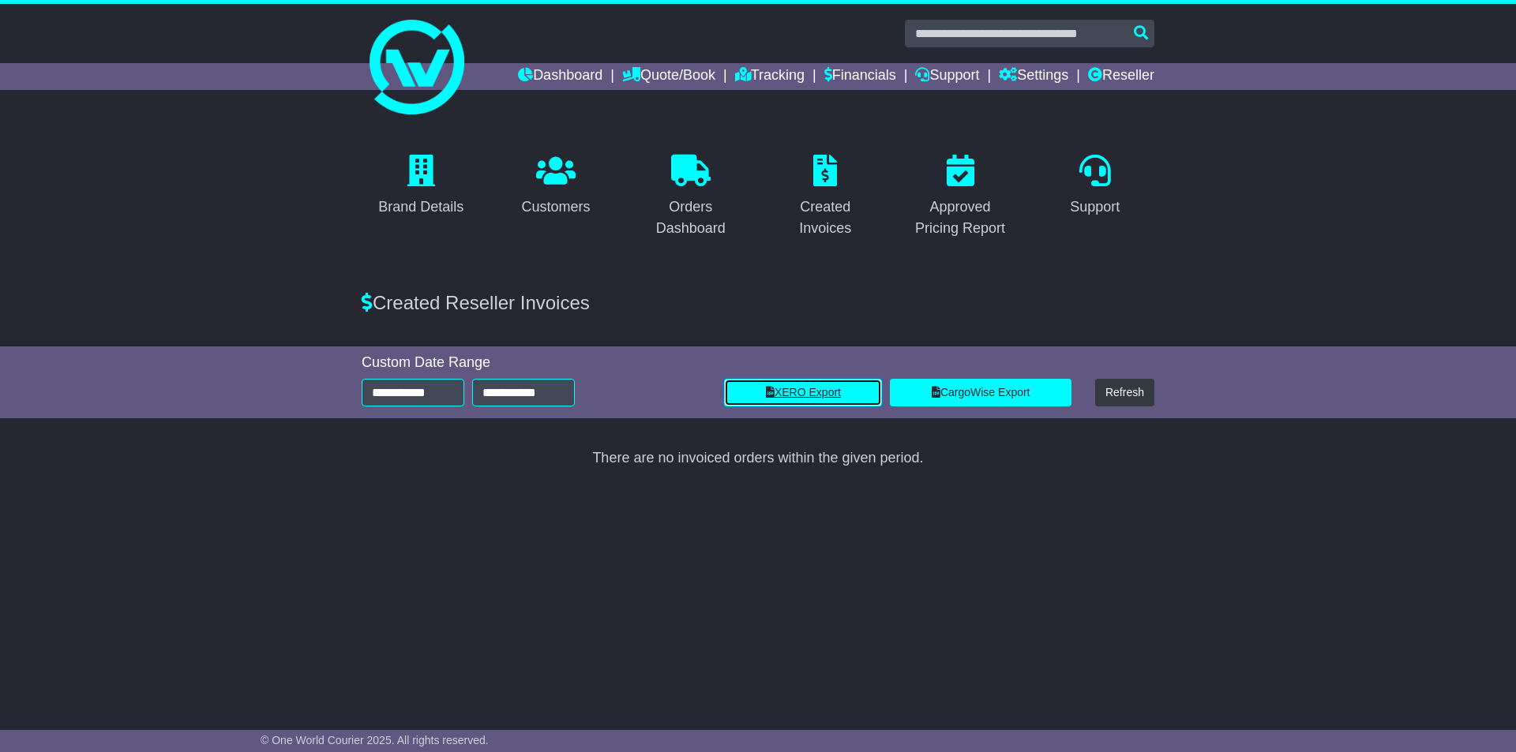
click at [829, 395] on link "XERO Export" at bounding box center [803, 393] width 158 height 28
click at [681, 179] on icon at bounding box center [690, 171] width 39 height 32
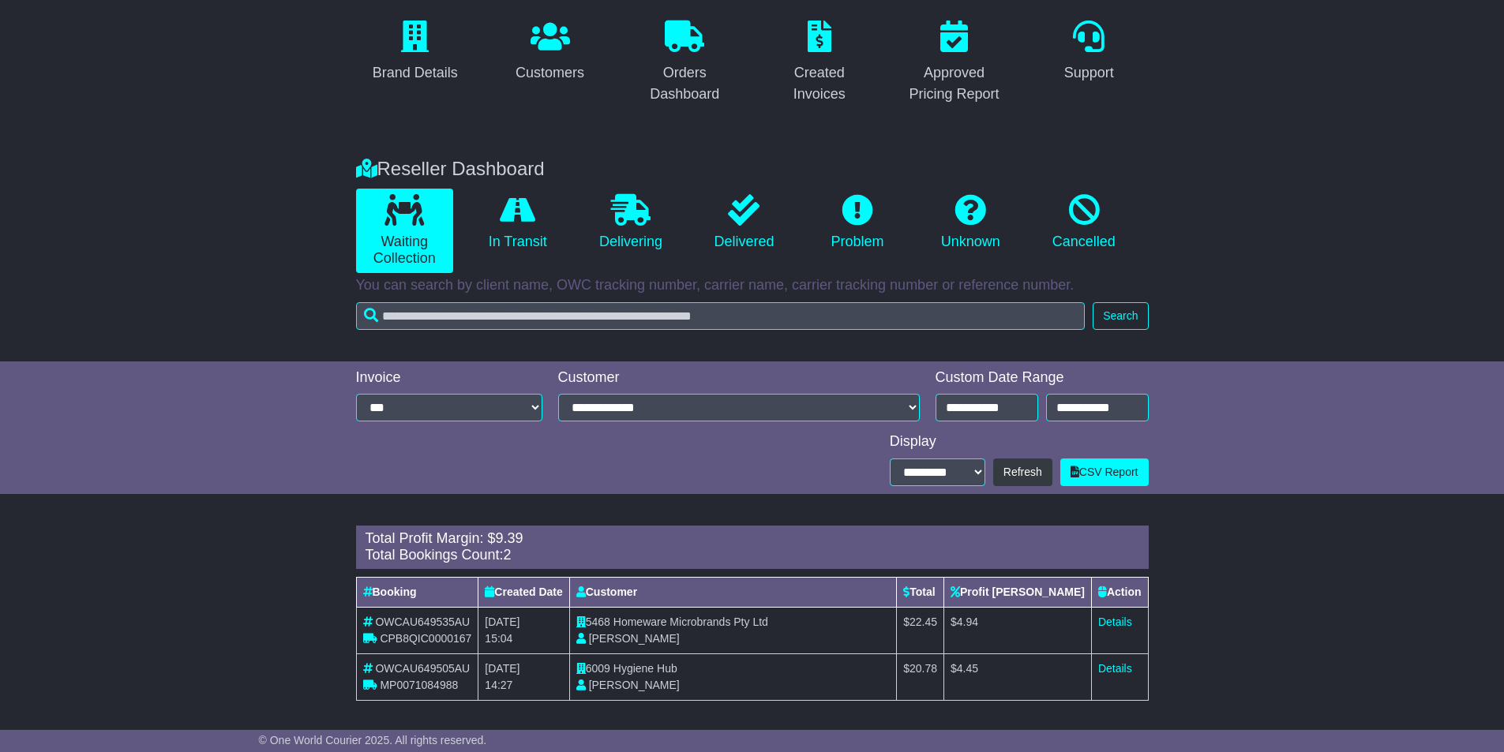
scroll to position [139, 0]
